Goal: Information Seeking & Learning: Learn about a topic

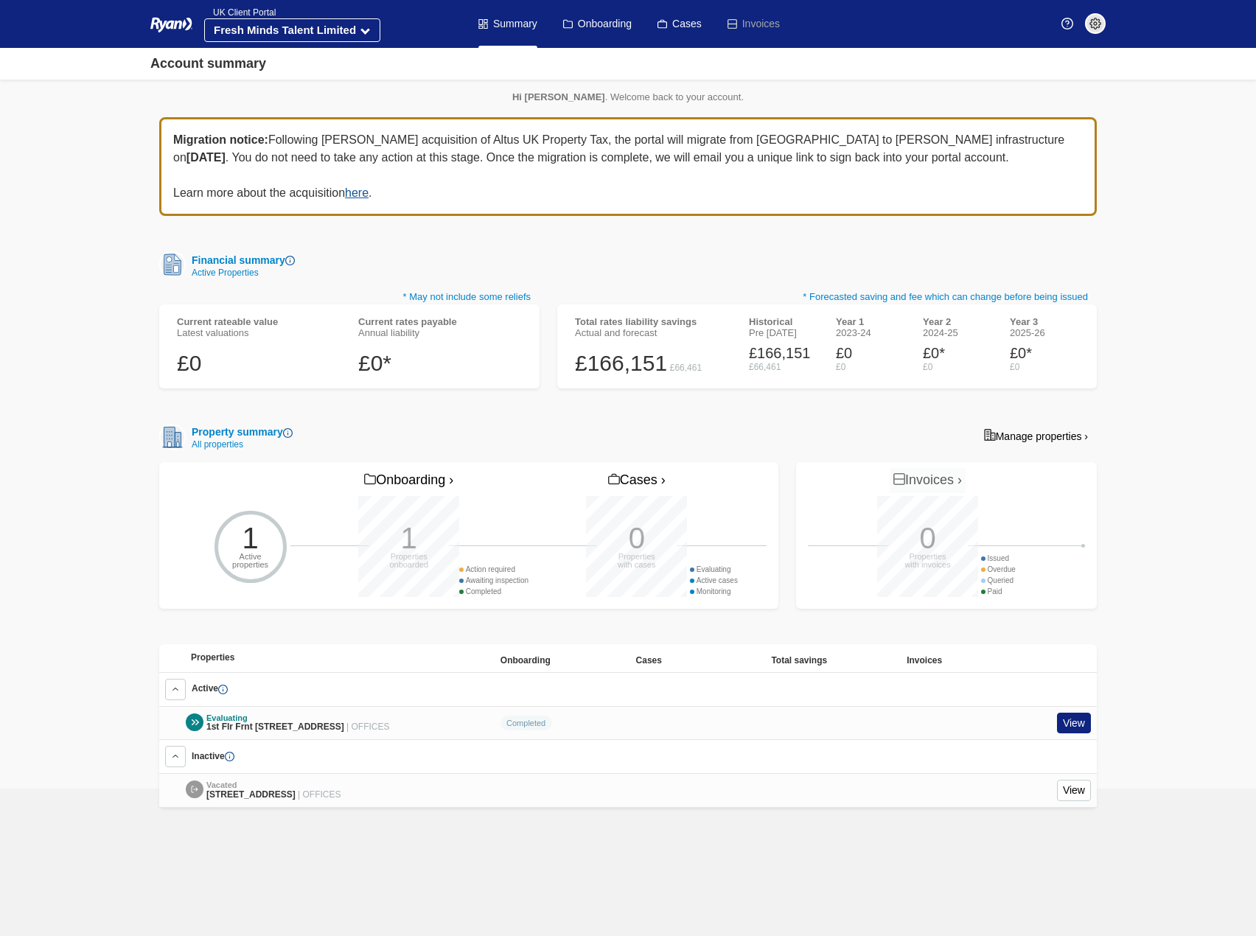
click at [1062, 728] on link "View" at bounding box center [1074, 723] width 34 height 21
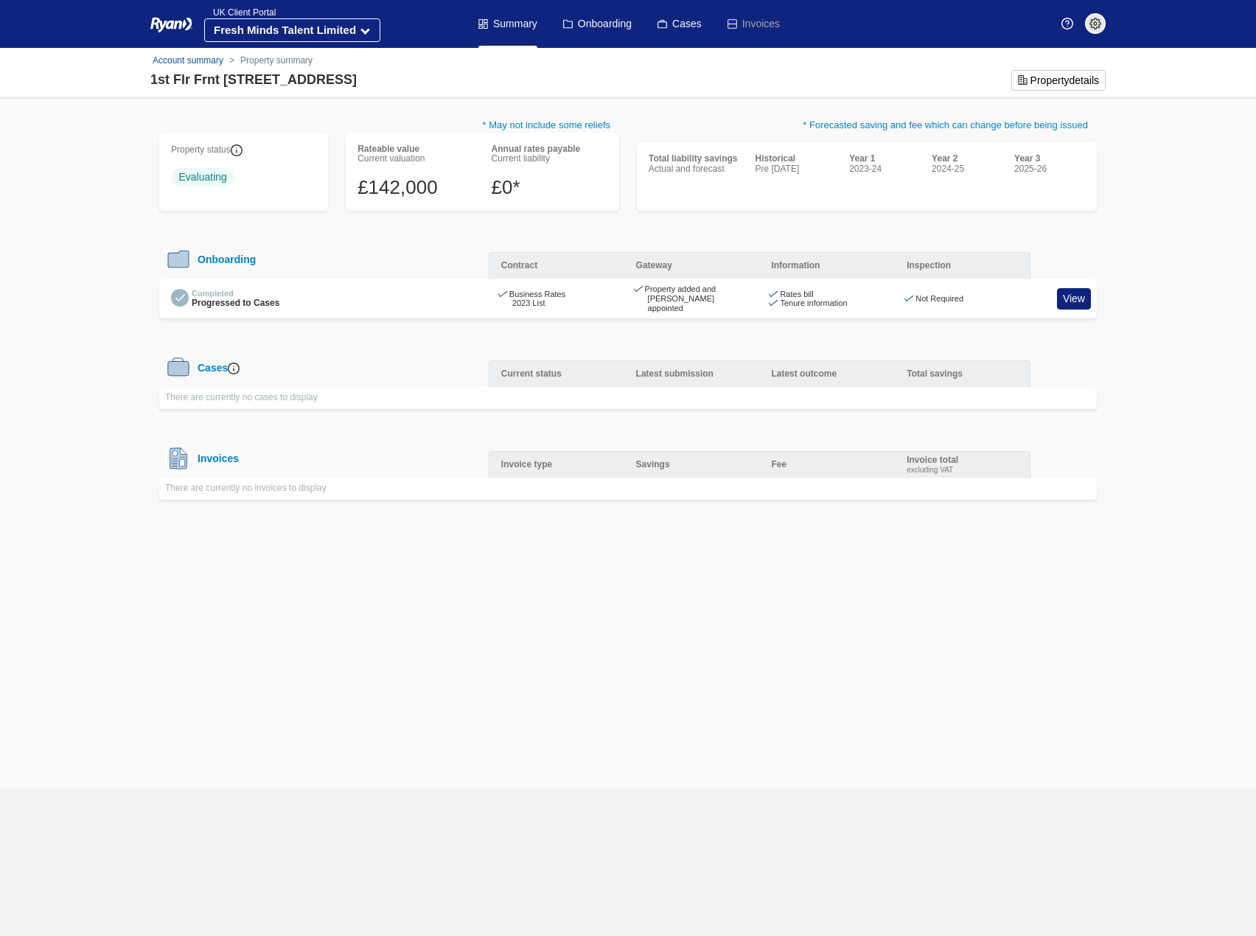
click at [1074, 293] on link "View" at bounding box center [1074, 298] width 34 height 21
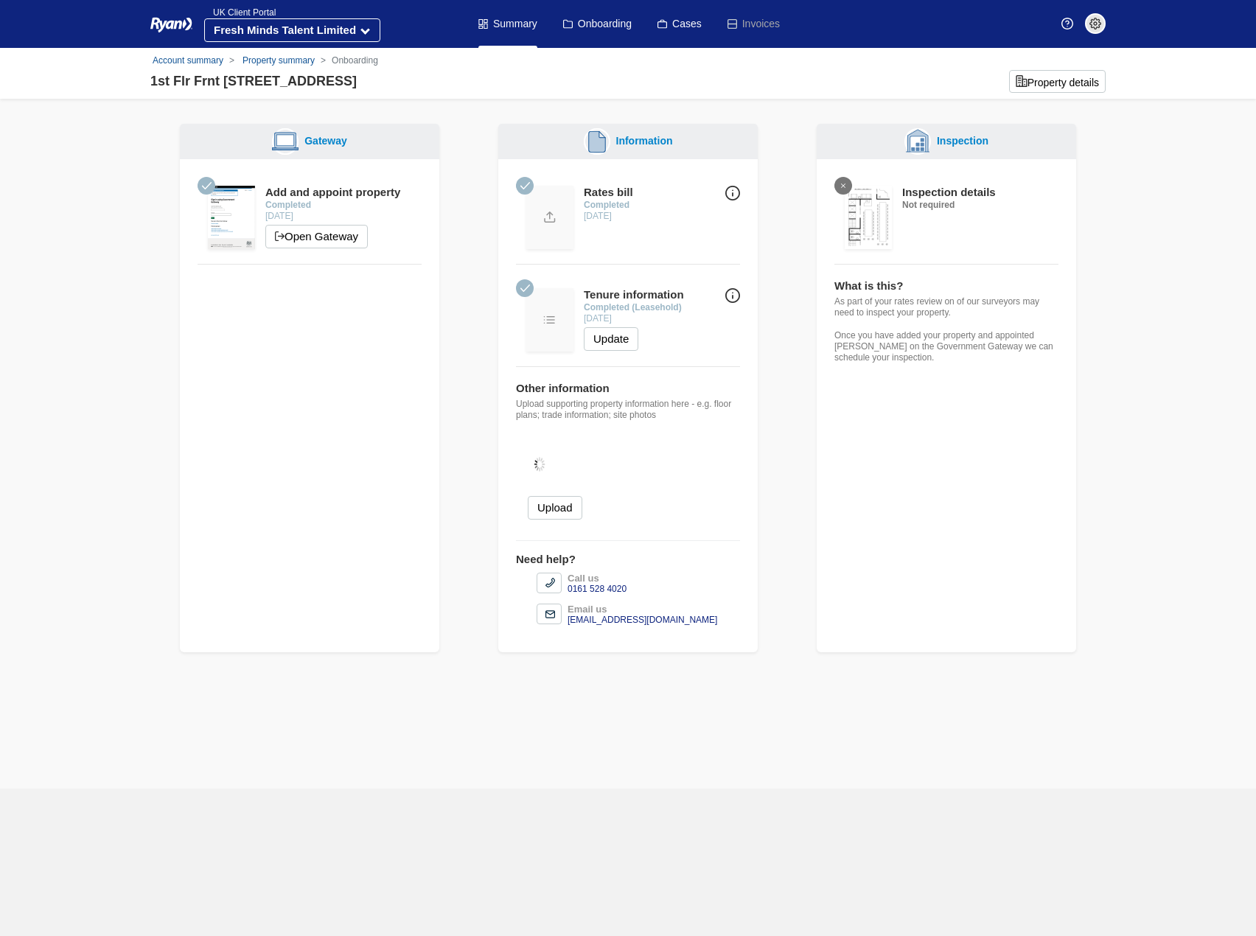
click at [1079, 89] on button "Property details" at bounding box center [1057, 81] width 97 height 23
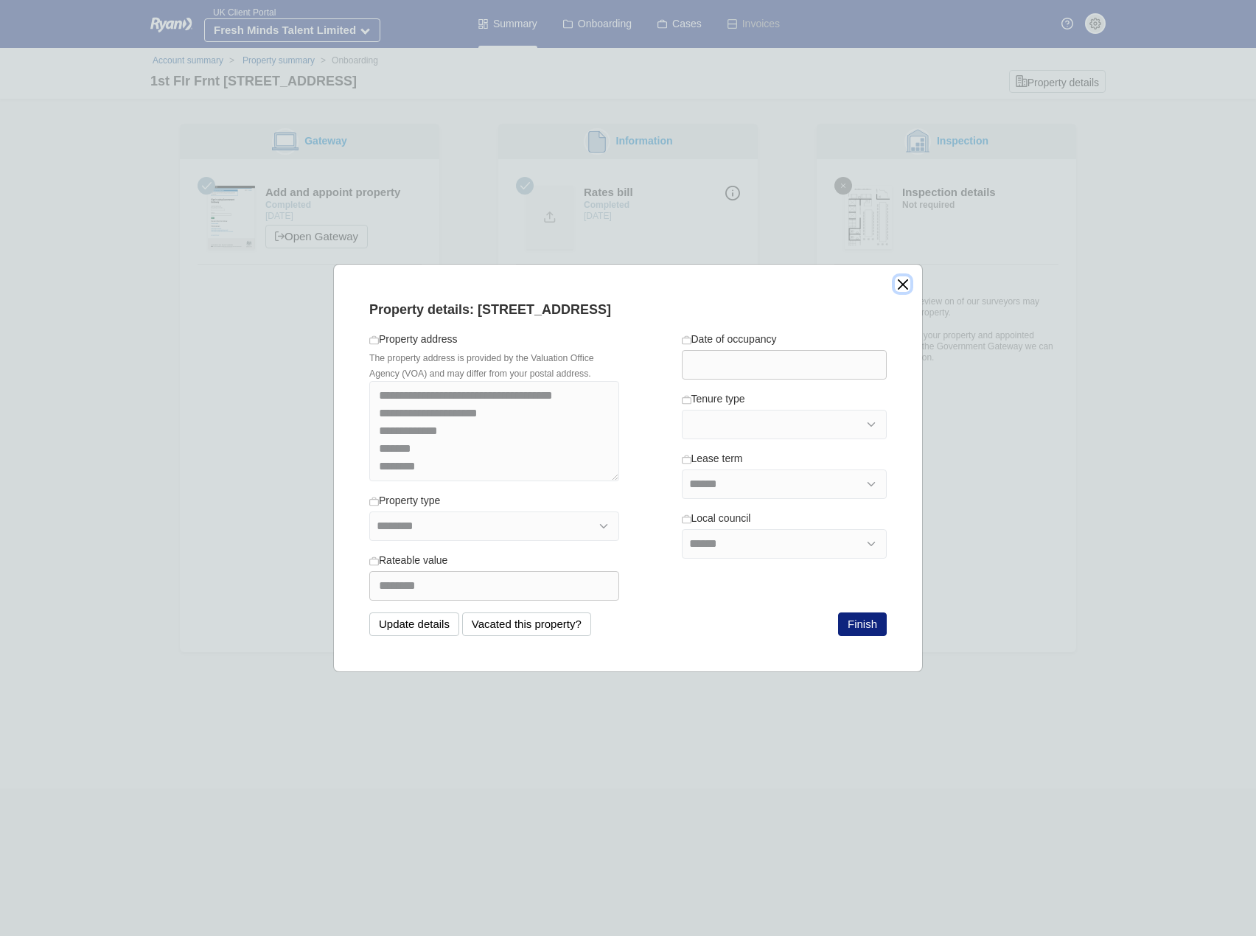
click at [900, 279] on button "close" at bounding box center [902, 283] width 15 height 15
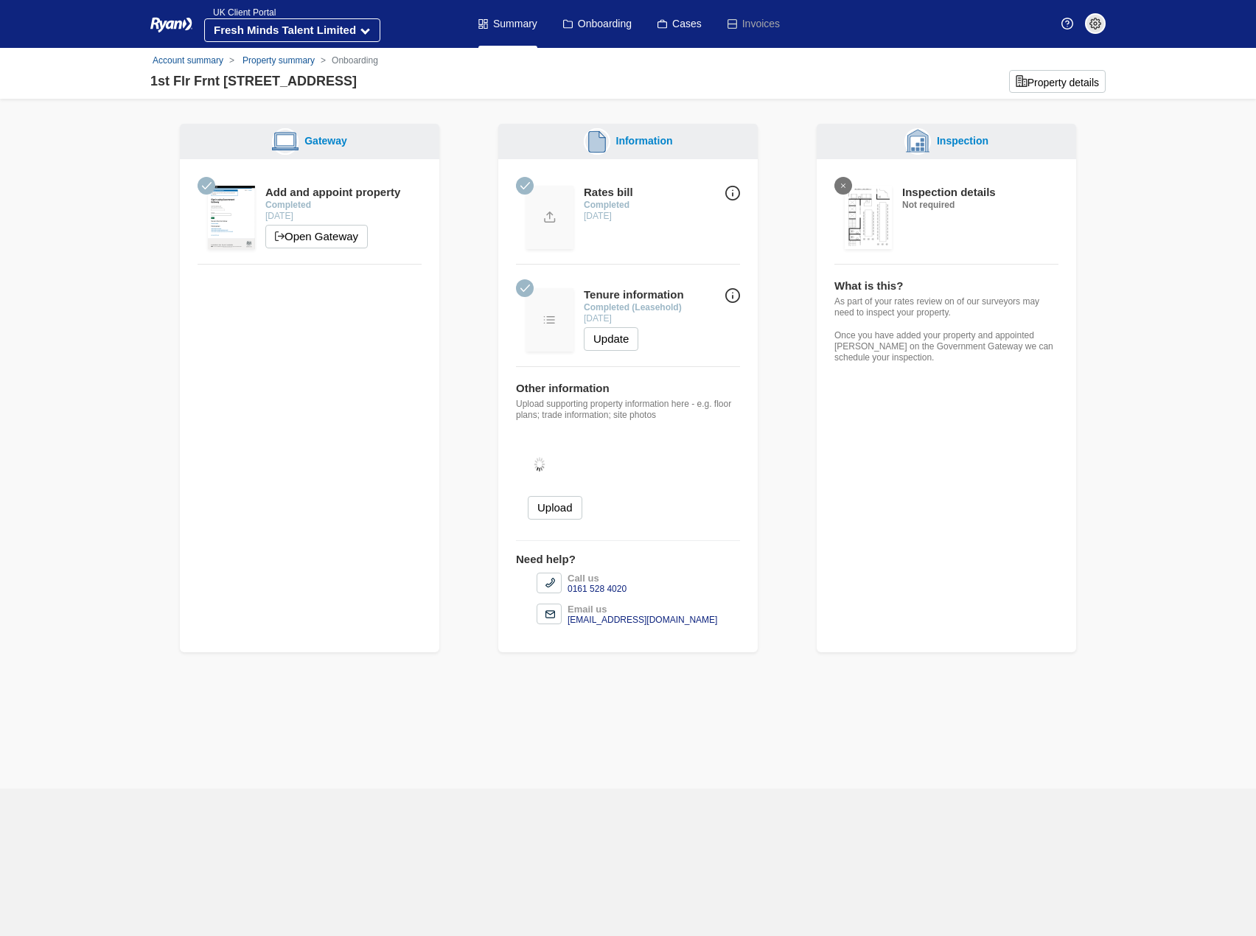
click at [279, 60] on link "Property summary" at bounding box center [278, 60] width 72 height 10
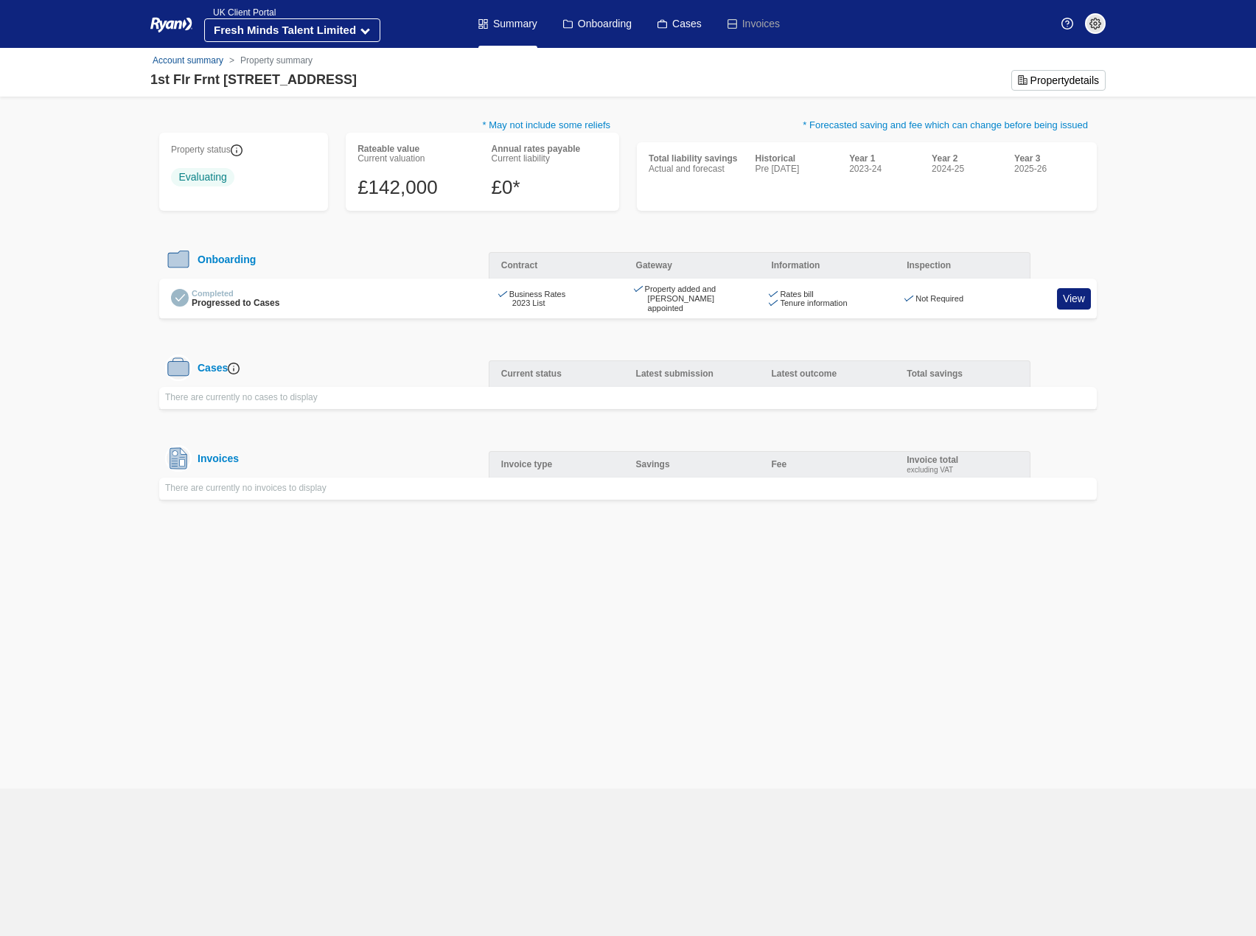
click at [235, 363] on img at bounding box center [234, 369] width 12 height 12
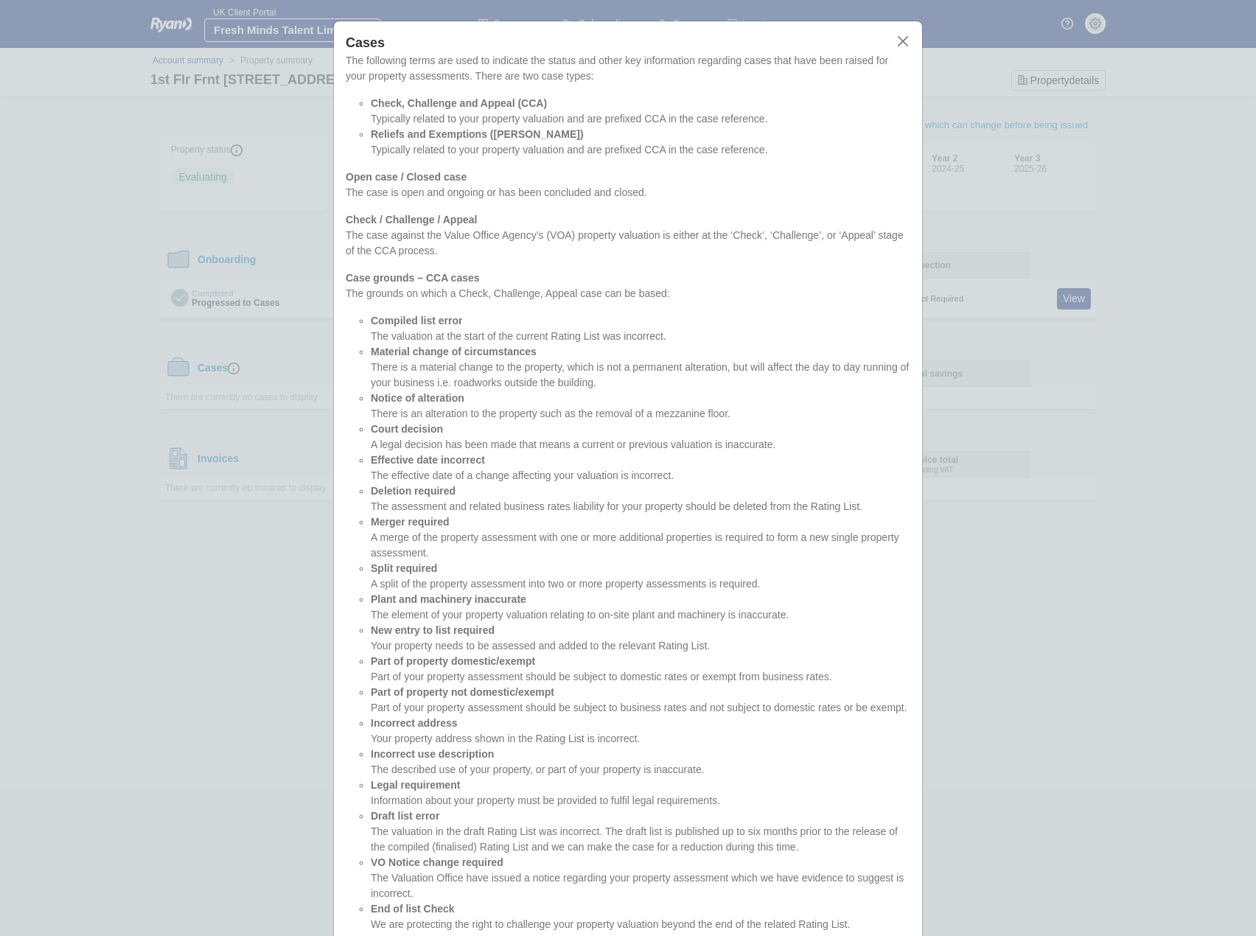
drag, startPoint x: 1096, startPoint y: 602, endPoint x: 1103, endPoint y: 598, distance: 8.2
click at [1096, 603] on div "Cases The following terms are used to indicate the status and other key informa…" at bounding box center [628, 468] width 1256 height 936
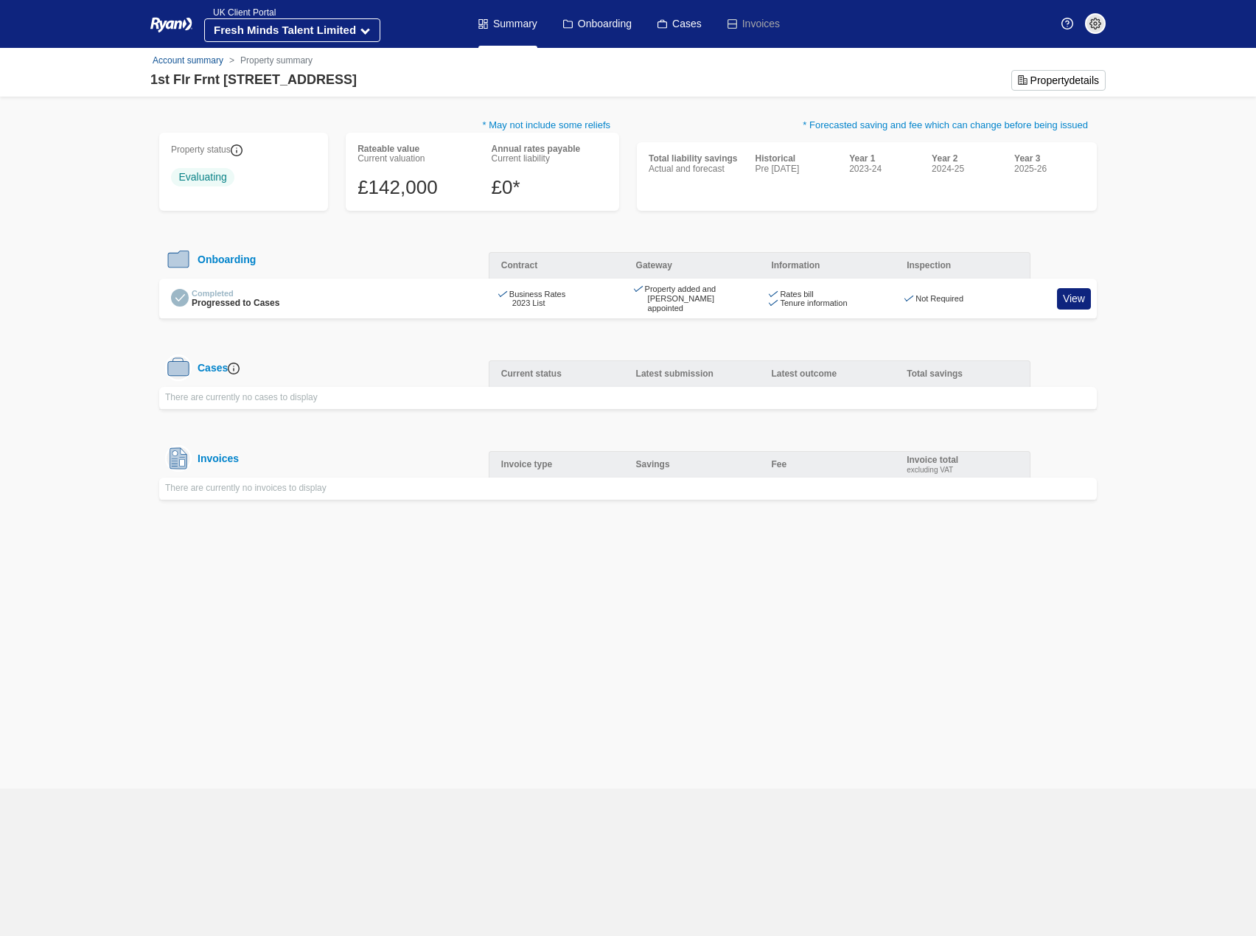
click at [589, 597] on body "You’re offline. This is a read only version of the page. [PERSON_NAME] Company …" at bounding box center [628, 468] width 1256 height 936
